Goal: Transaction & Acquisition: Book appointment/travel/reservation

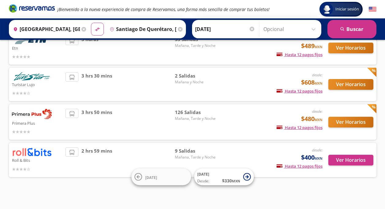
scroll to position [55, 0]
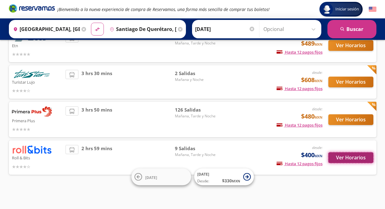
click at [354, 156] on button "Ver Horarios" at bounding box center [351, 157] width 45 height 11
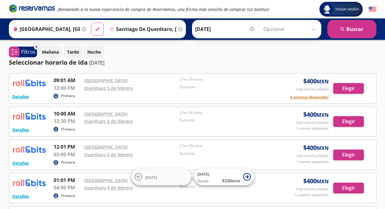
click at [179, 28] on icon at bounding box center [180, 29] width 5 height 5
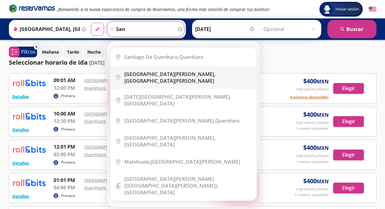
click at [155, 76] on b "[GEOGRAPHIC_DATA][PERSON_NAME]," at bounding box center [169, 74] width 91 height 7
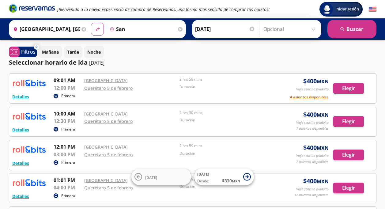
type input "[GEOGRAPHIC_DATA][PERSON_NAME], [GEOGRAPHIC_DATA][PERSON_NAME]"
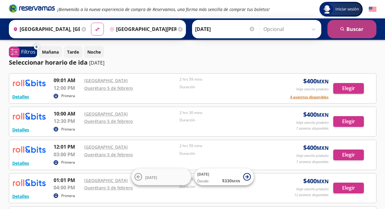
click at [349, 32] on button "search [GEOGRAPHIC_DATA]" at bounding box center [352, 29] width 49 height 18
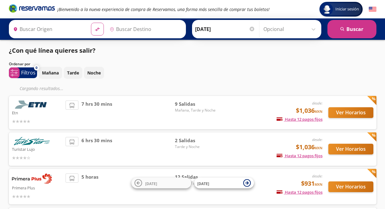
type input "[GEOGRAPHIC_DATA], [GEOGRAPHIC_DATA]"
type input "[GEOGRAPHIC_DATA][PERSON_NAME], [GEOGRAPHIC_DATA][PERSON_NAME]"
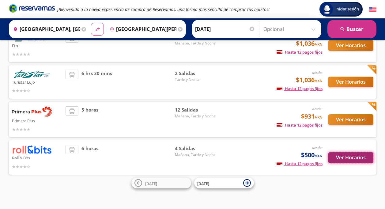
click at [347, 158] on button "Ver Horarios" at bounding box center [351, 157] width 45 height 11
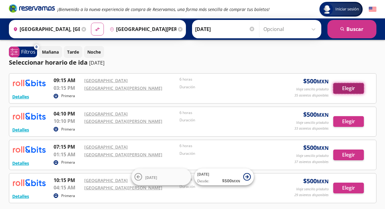
click at [352, 87] on button "Elegir" at bounding box center [349, 88] width 31 height 11
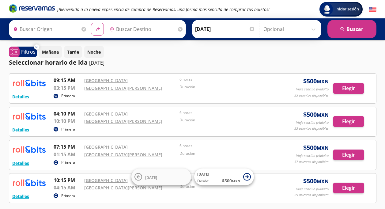
type input "[GEOGRAPHIC_DATA], [GEOGRAPHIC_DATA]"
type input "San Luis Potosí, San Luis Potosí"
click at [178, 29] on icon at bounding box center [180, 29] width 5 height 5
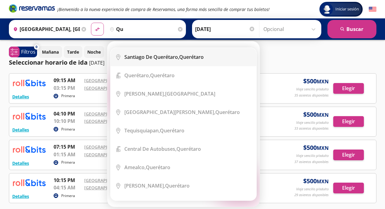
click at [164, 56] on b "Santiago de Querétaro," at bounding box center [151, 57] width 55 height 7
type input "Santiago de Querétaro, Querétaro"
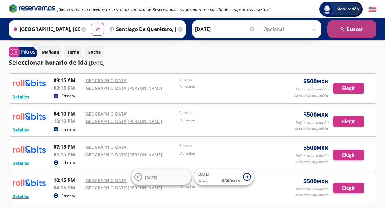
click at [342, 26] on button "search Buscar" at bounding box center [352, 29] width 49 height 18
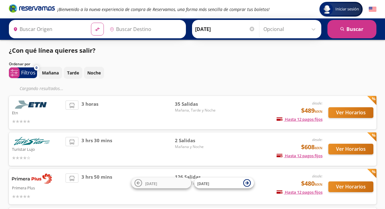
type input "[GEOGRAPHIC_DATA], [GEOGRAPHIC_DATA]"
type input "Santiago de Querétaro, Querétaro"
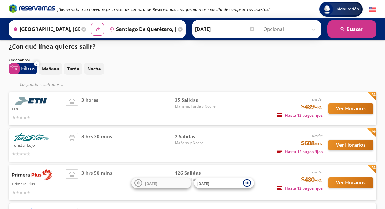
scroll to position [67, 0]
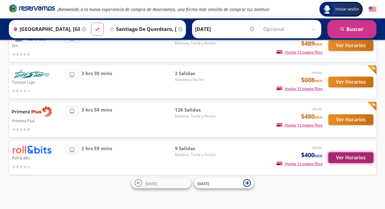
click at [351, 155] on button "Ver Horarios" at bounding box center [351, 157] width 45 height 11
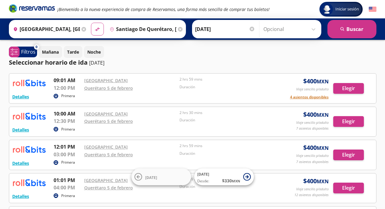
click at [178, 29] on icon at bounding box center [180, 29] width 5 height 5
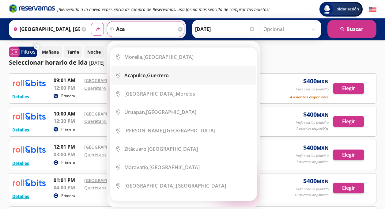
click at [158, 77] on div "Acapulco, Guerrero" at bounding box center [146, 75] width 44 height 7
type input "Acapulco, Guerrero"
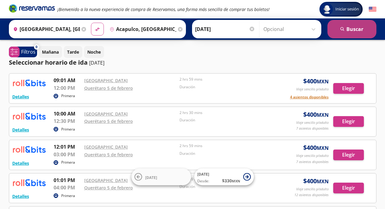
click at [345, 30] on icon "search" at bounding box center [343, 29] width 5 height 5
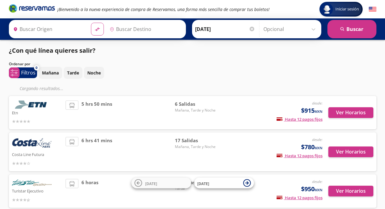
type input "[GEOGRAPHIC_DATA], [GEOGRAPHIC_DATA]"
type input "Acapulco, Guerrero"
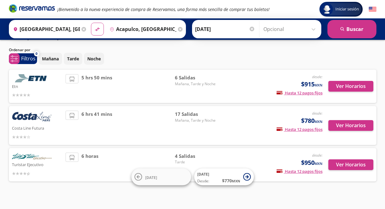
scroll to position [21, 0]
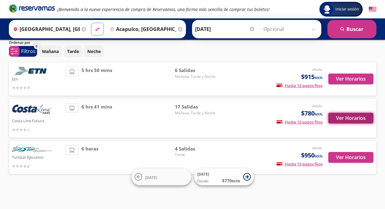
click at [351, 118] on button "Ver Horarios" at bounding box center [351, 118] width 45 height 11
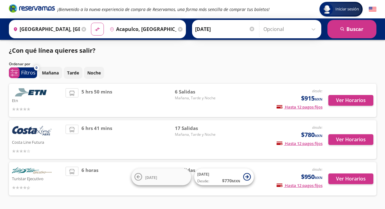
scroll to position [21, 0]
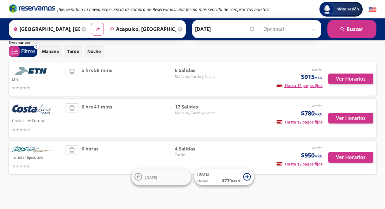
click at [178, 31] on icon at bounding box center [180, 29] width 5 height 5
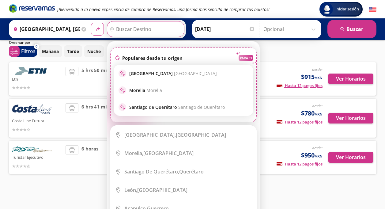
click at [132, 30] on input "Destino" at bounding box center [144, 28] width 75 height 15
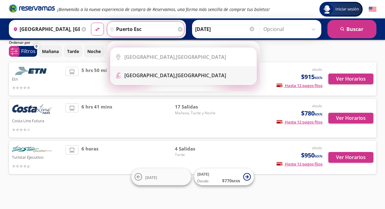
click at [148, 76] on b "Puerto Escondido," at bounding box center [150, 75] width 52 height 7
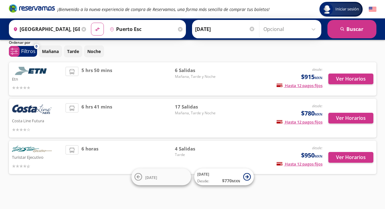
type input "Puerto Escondido, Oaxaca"
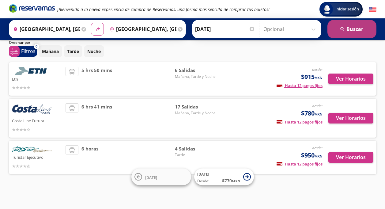
click at [363, 29] on button "search Buscar" at bounding box center [352, 29] width 49 height 18
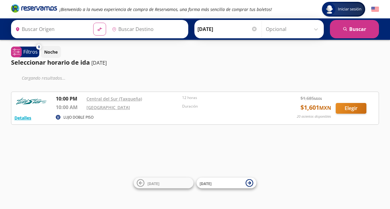
type input "[GEOGRAPHIC_DATA], [GEOGRAPHIC_DATA]"
type input "Puerto Escondido, Oaxaca"
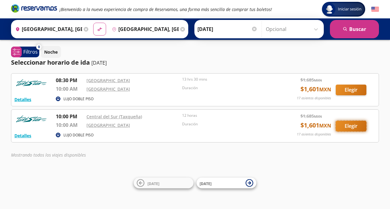
click at [352, 127] on button "Elegir" at bounding box center [351, 126] width 31 height 11
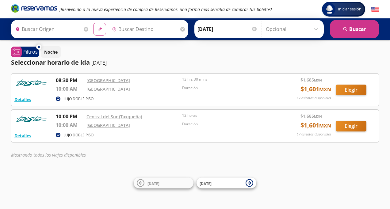
type input "[GEOGRAPHIC_DATA], [GEOGRAPHIC_DATA]"
type input "Puerto Escondido, Oaxaca"
click at [180, 29] on icon at bounding box center [182, 29] width 5 height 5
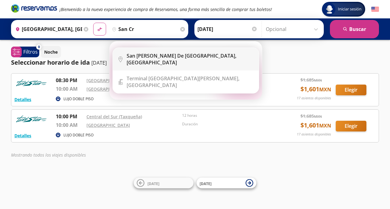
click at [170, 56] on b "San Cristobal de Las Casas," at bounding box center [182, 55] width 110 height 7
type input "San [PERSON_NAME] de [GEOGRAPHIC_DATA], [GEOGRAPHIC_DATA]"
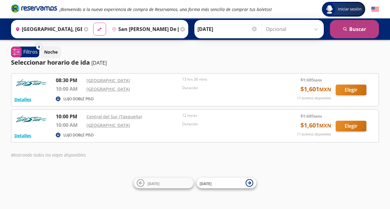
click at [357, 30] on button "search Buscar" at bounding box center [354, 29] width 49 height 18
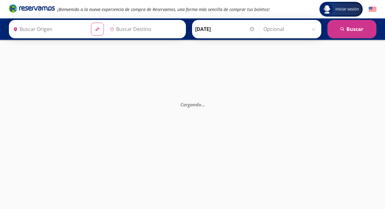
type input "[GEOGRAPHIC_DATA], [GEOGRAPHIC_DATA]"
type input "San [PERSON_NAME] de [GEOGRAPHIC_DATA], [GEOGRAPHIC_DATA]"
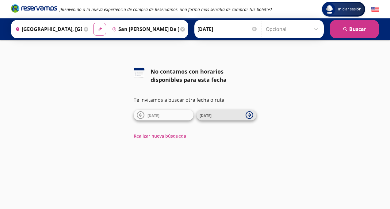
click at [224, 113] on span "[DATE]" at bounding box center [221, 115] width 43 height 7
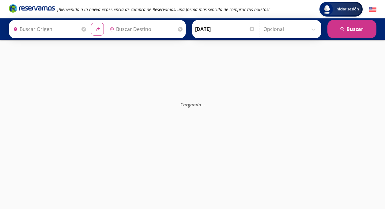
type input "[GEOGRAPHIC_DATA], [GEOGRAPHIC_DATA]"
type input "San [PERSON_NAME] de [GEOGRAPHIC_DATA], [GEOGRAPHIC_DATA]"
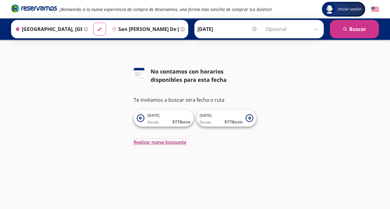
click at [170, 142] on button "Realizar nueva búsqueda" at bounding box center [160, 142] width 52 height 6
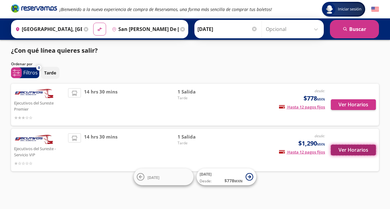
click at [349, 151] on button "Ver Horarios" at bounding box center [353, 150] width 45 height 11
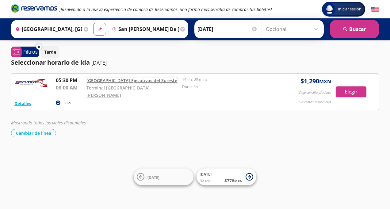
click at [156, 81] on link "[GEOGRAPHIC_DATA] Ejecutivos del Sureste" at bounding box center [131, 81] width 91 height 6
